Goal: Task Accomplishment & Management: Manage account settings

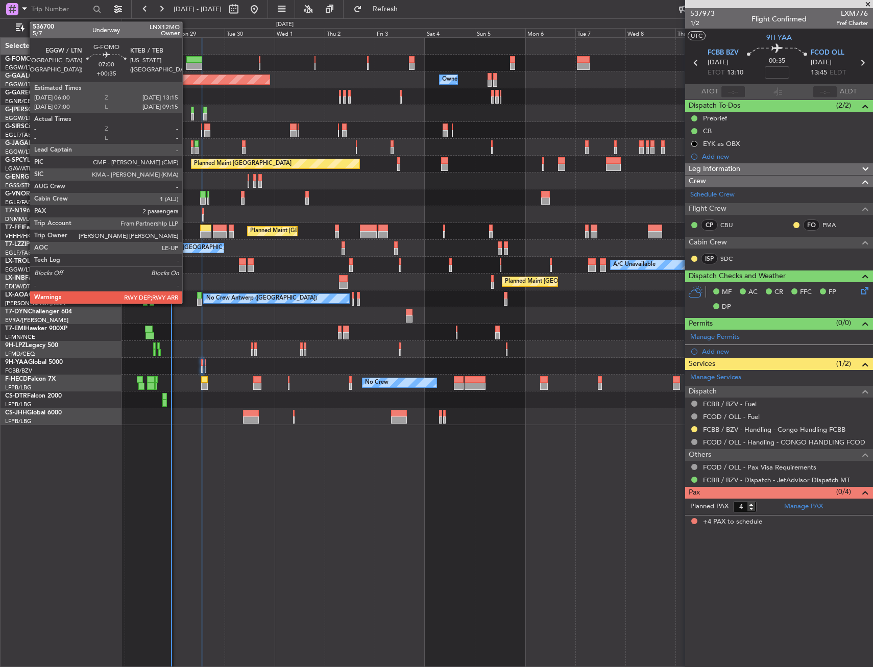
click at [187, 62] on div at bounding box center [193, 59] width 15 height 7
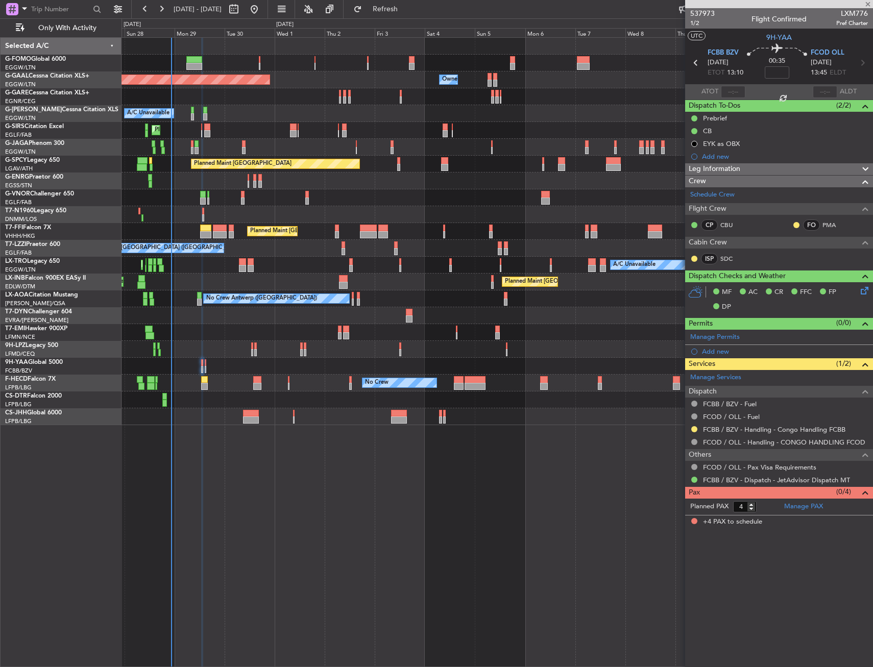
type input "+00:35"
type input "2"
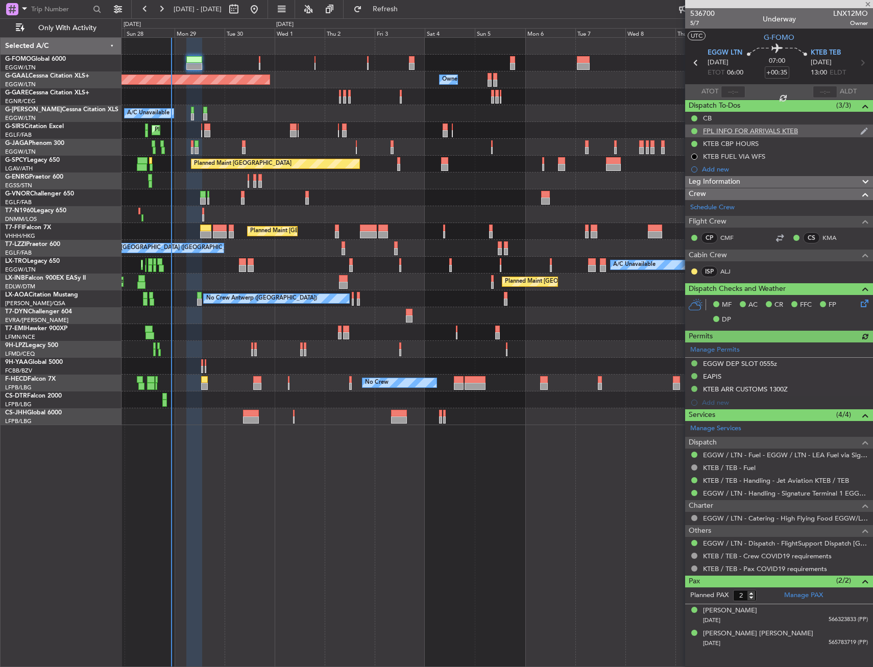
click at [732, 131] on div "FPL INFO FOR ARRIVALS KTEB" at bounding box center [750, 131] width 95 height 9
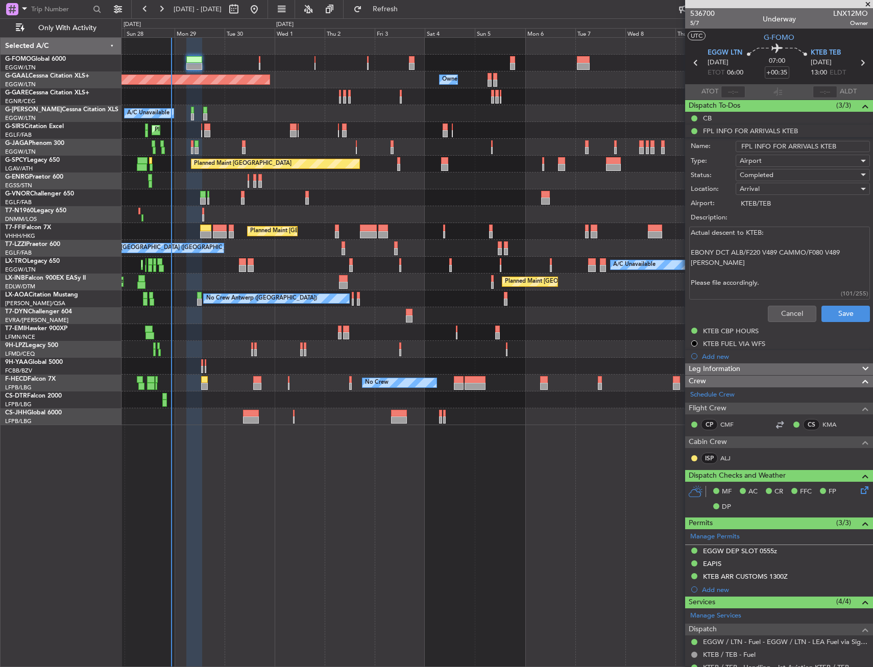
drag, startPoint x: 691, startPoint y: 252, endPoint x: 727, endPoint y: 269, distance: 39.5
click at [727, 269] on textarea "Actual descent to KTEB: EBONY DCT ALB/F220 V489 CAMMO/F080 V489 [PERSON_NAME] P…" at bounding box center [779, 263] width 181 height 73
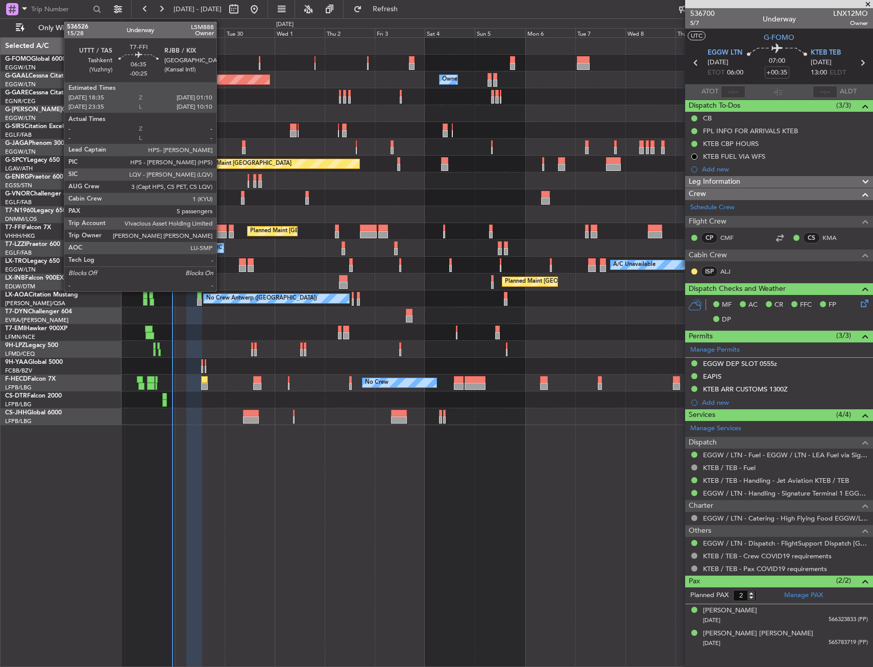
click at [221, 232] on div at bounding box center [220, 234] width 14 height 7
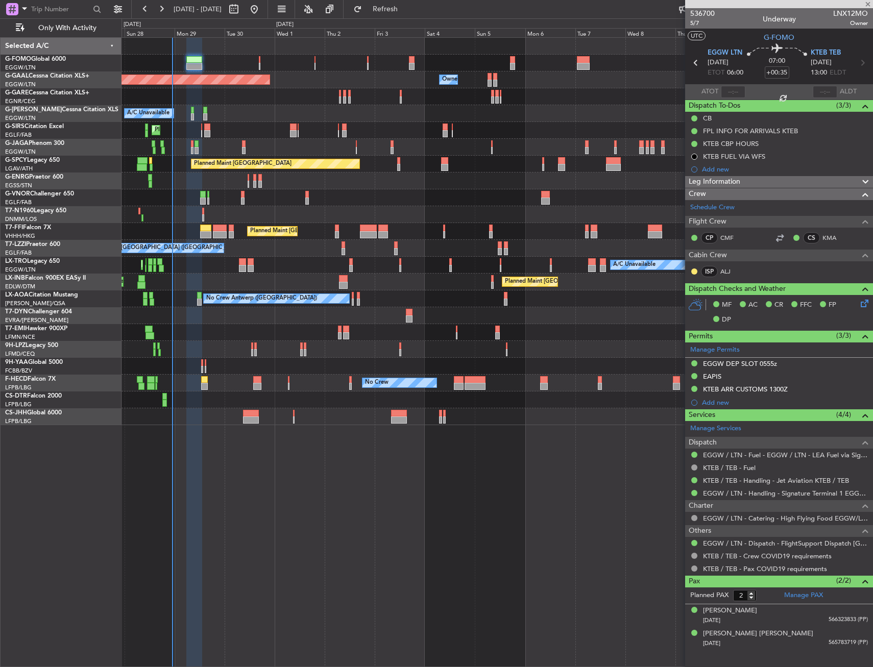
type input "-00:25"
type input "5"
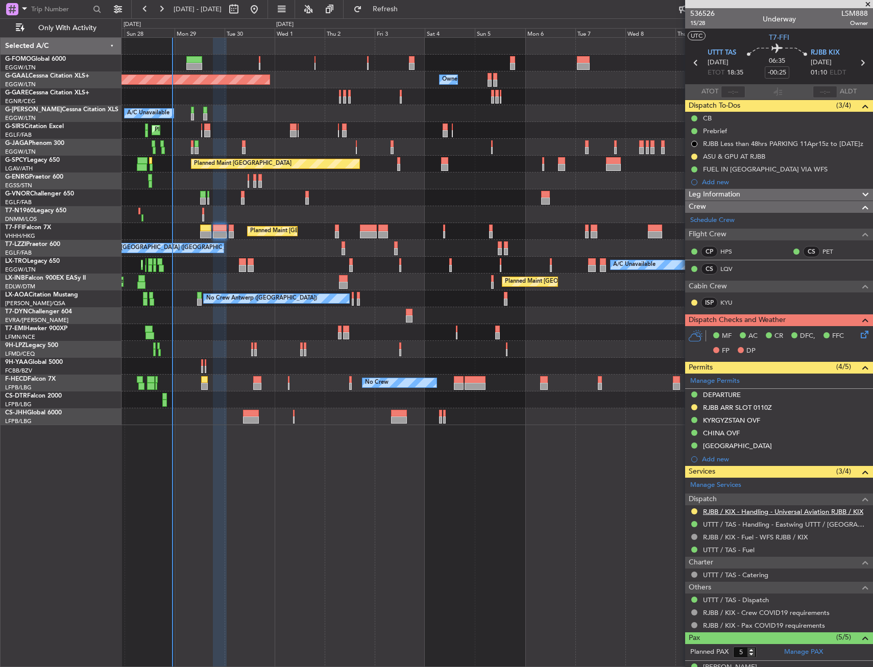
click at [755, 508] on link "RJBB / KIX - Handling - Universal Aviation RJBB / KIX" at bounding box center [783, 512] width 160 height 9
click at [463, 164] on div "Planned Maint [GEOGRAPHIC_DATA] ([GEOGRAPHIC_DATA]) Owner Owner Planned [GEOGRA…" at bounding box center [497, 232] width 751 height 388
